Goal: Check status

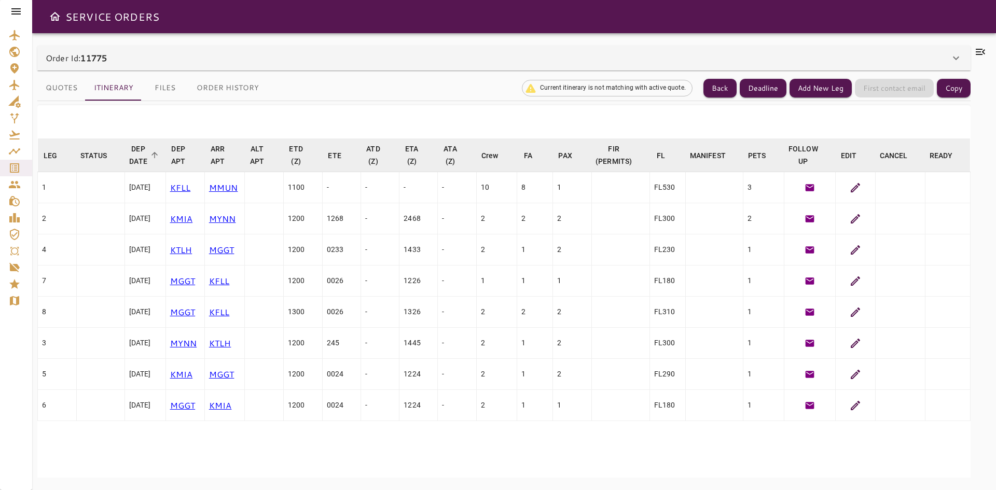
click at [851, 216] on icon at bounding box center [855, 218] width 9 height 9
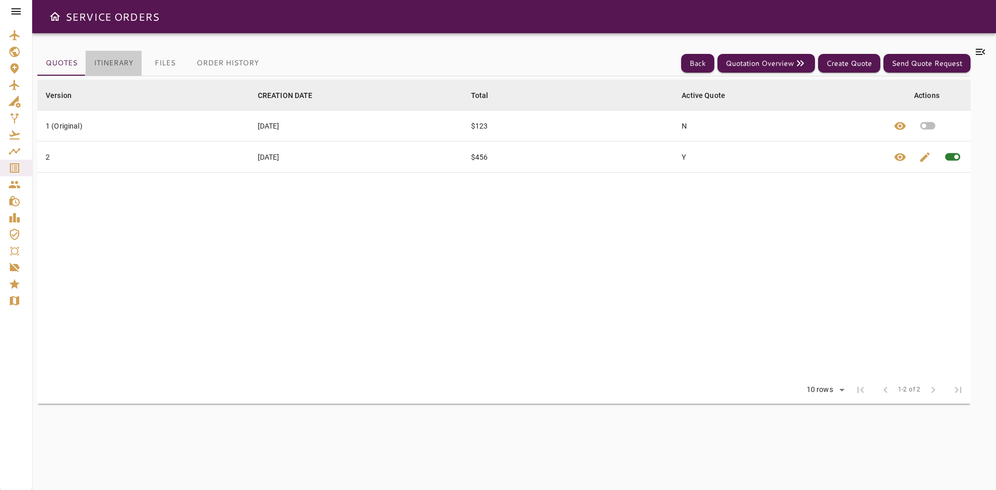
click at [120, 60] on button "Itinerary" at bounding box center [114, 63] width 56 height 25
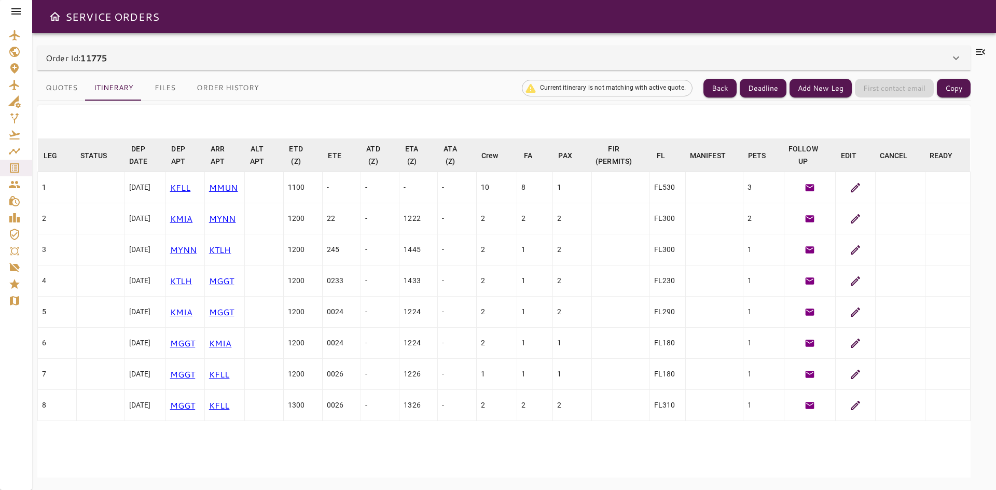
click at [854, 190] on icon at bounding box center [855, 188] width 12 height 12
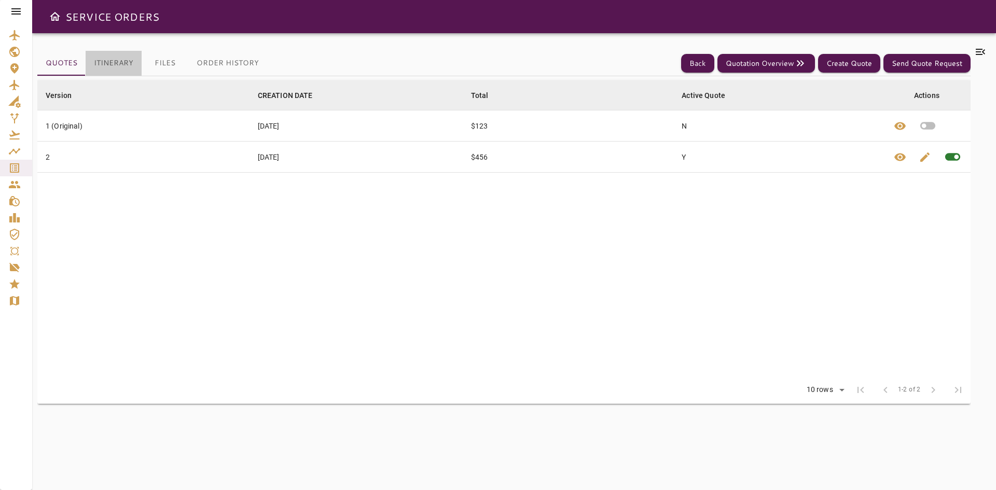
click at [111, 66] on button "Itinerary" at bounding box center [114, 63] width 56 height 25
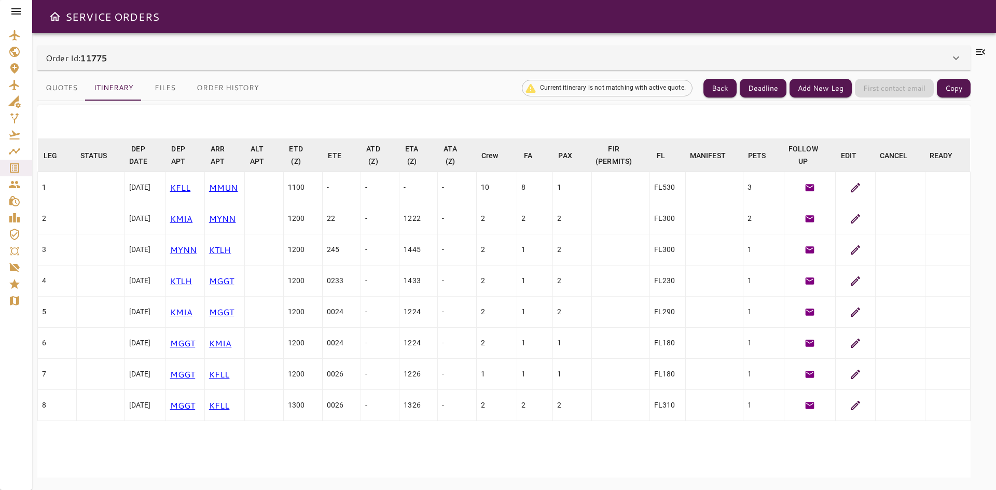
click at [851, 217] on icon at bounding box center [855, 218] width 9 height 9
